Goal: Information Seeking & Learning: Learn about a topic

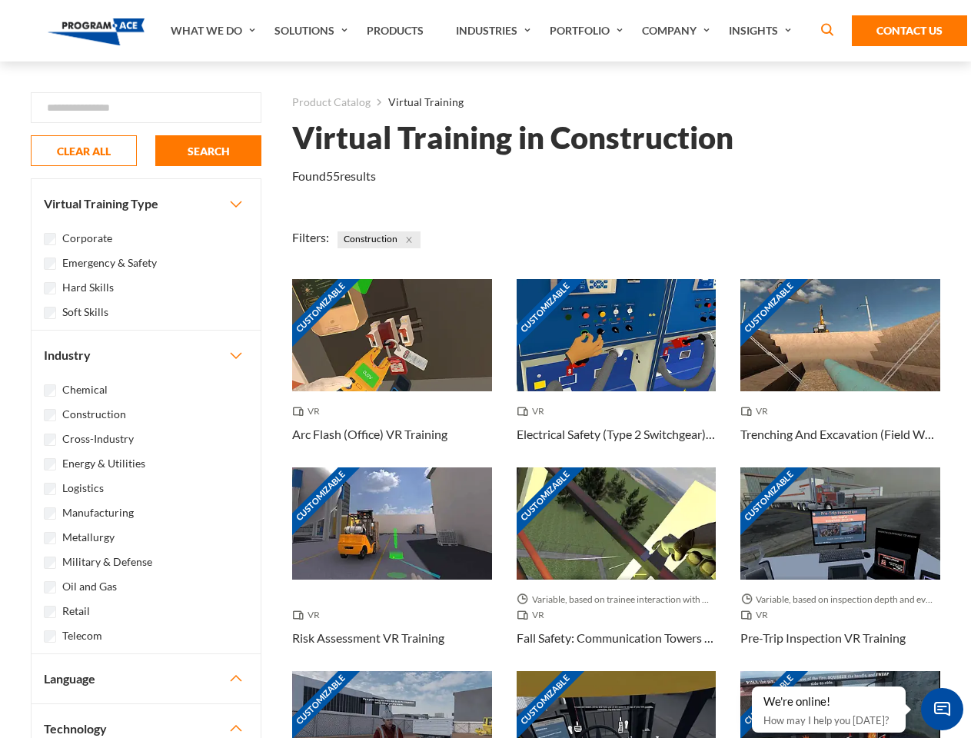
click at [215, 31] on link "What We Do" at bounding box center [215, 31] width 104 height 62
click at [313, 31] on link "Solutions" at bounding box center [313, 31] width 92 height 62
click at [495, 31] on link "Industries" at bounding box center [495, 31] width 94 height 62
click at [679, 31] on link "Company" at bounding box center [677, 31] width 87 height 62
click at [763, 31] on link "Insights" at bounding box center [762, 31] width 82 height 62
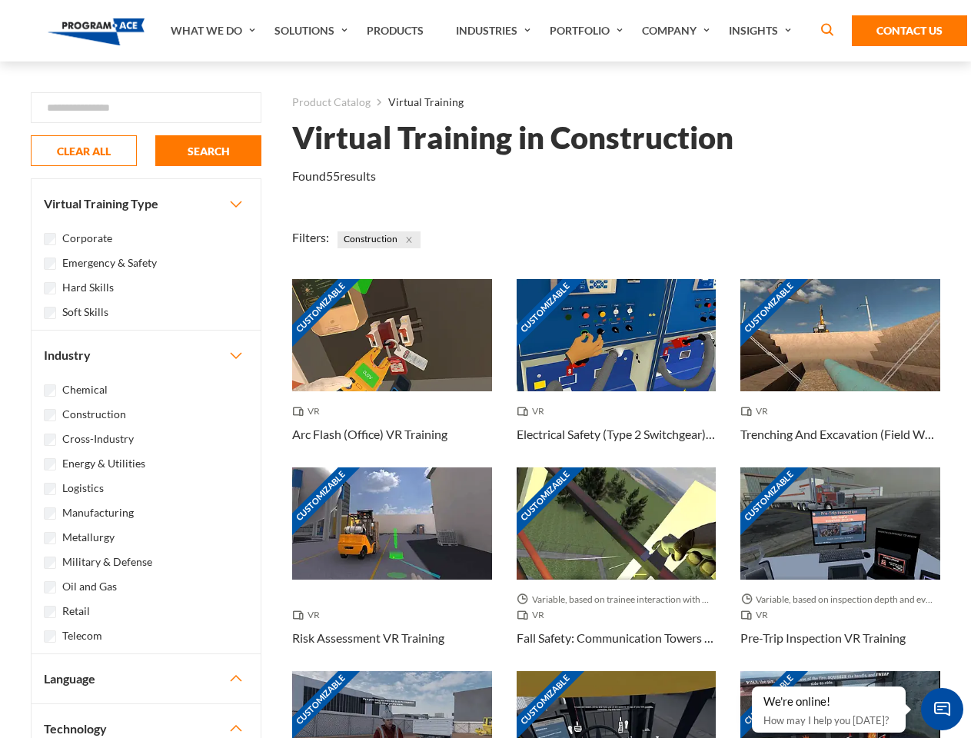
click at [0, 0] on div "Blog White Papers News" at bounding box center [0, 0] width 0 height 0
click at [0, 0] on strong "How Virtual Learning Can Enhance Workforce Productivity: A Guide for L&D Manage…" at bounding box center [0, 0] width 0 height 0
click at [942, 709] on span "Minimize live chat window" at bounding box center [942, 709] width 56 height 56
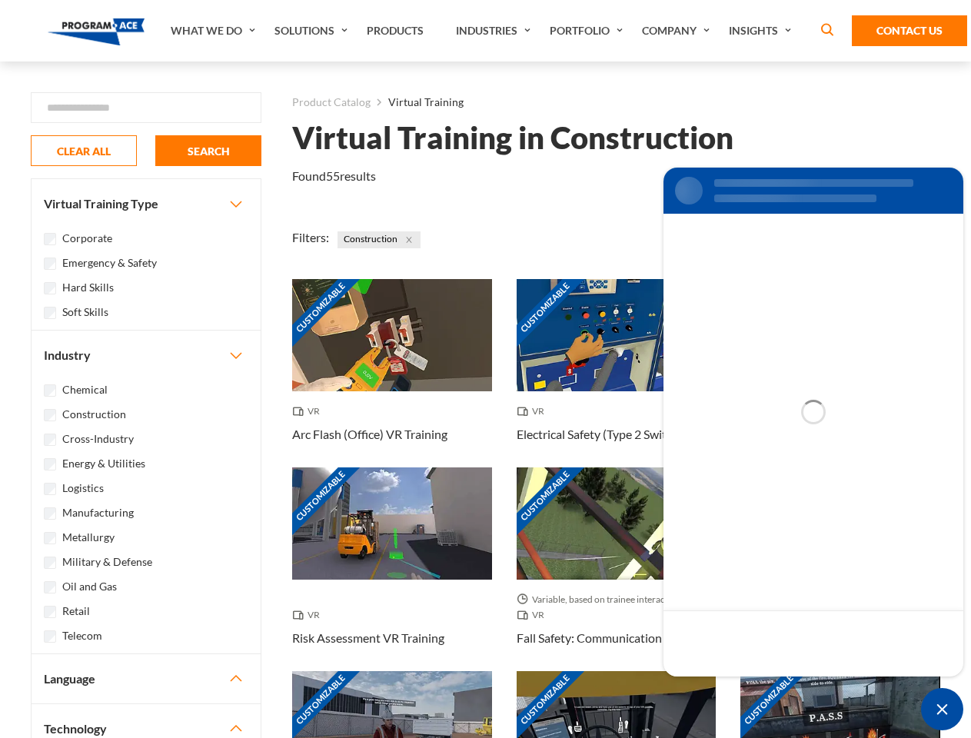
click at [753, 688] on div "Customizable" at bounding box center [841, 727] width 200 height 112
